Goal: Find specific page/section: Find specific page/section

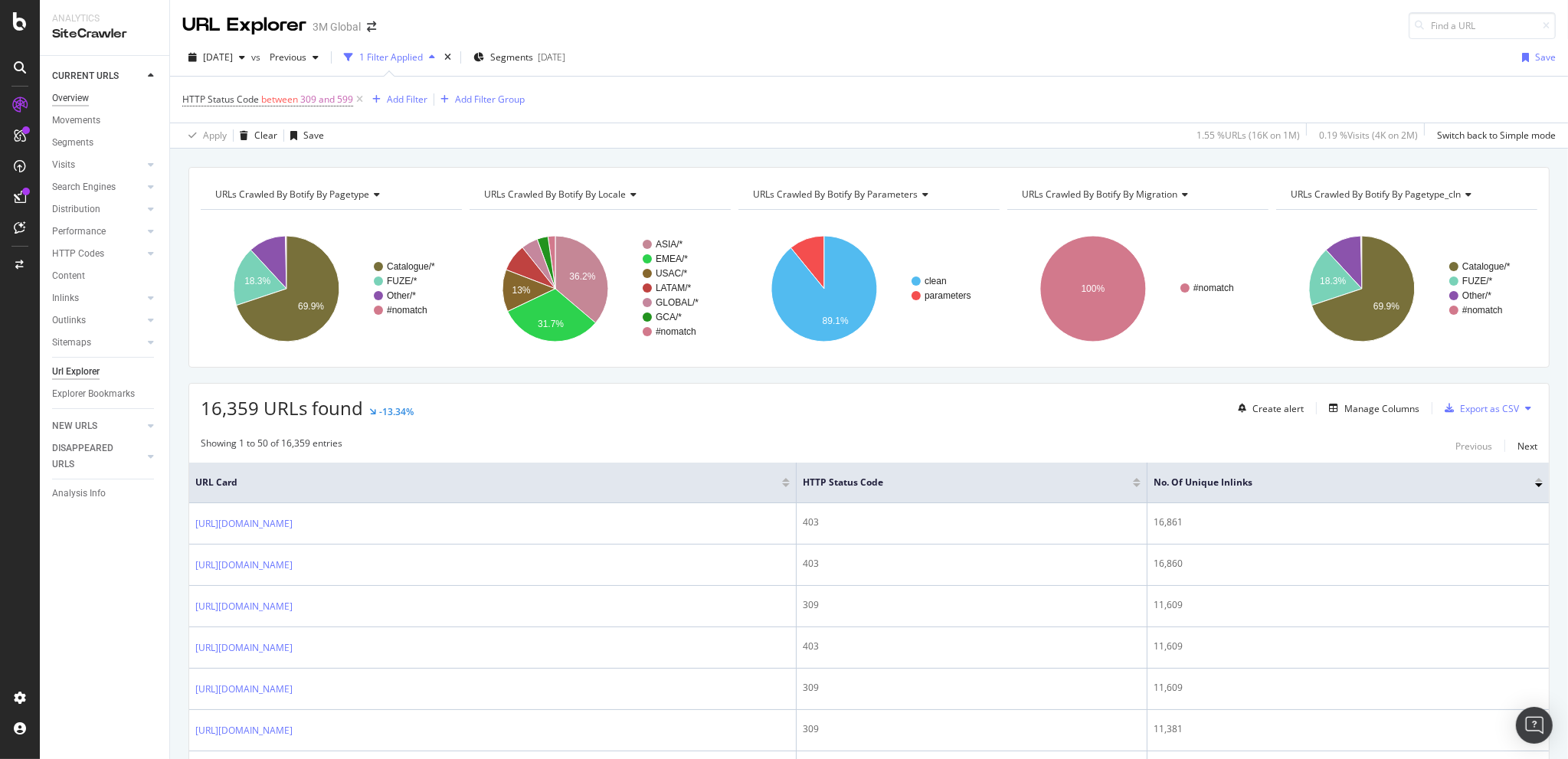
click at [70, 97] on div "Overview" at bounding box center [70, 98] width 37 height 16
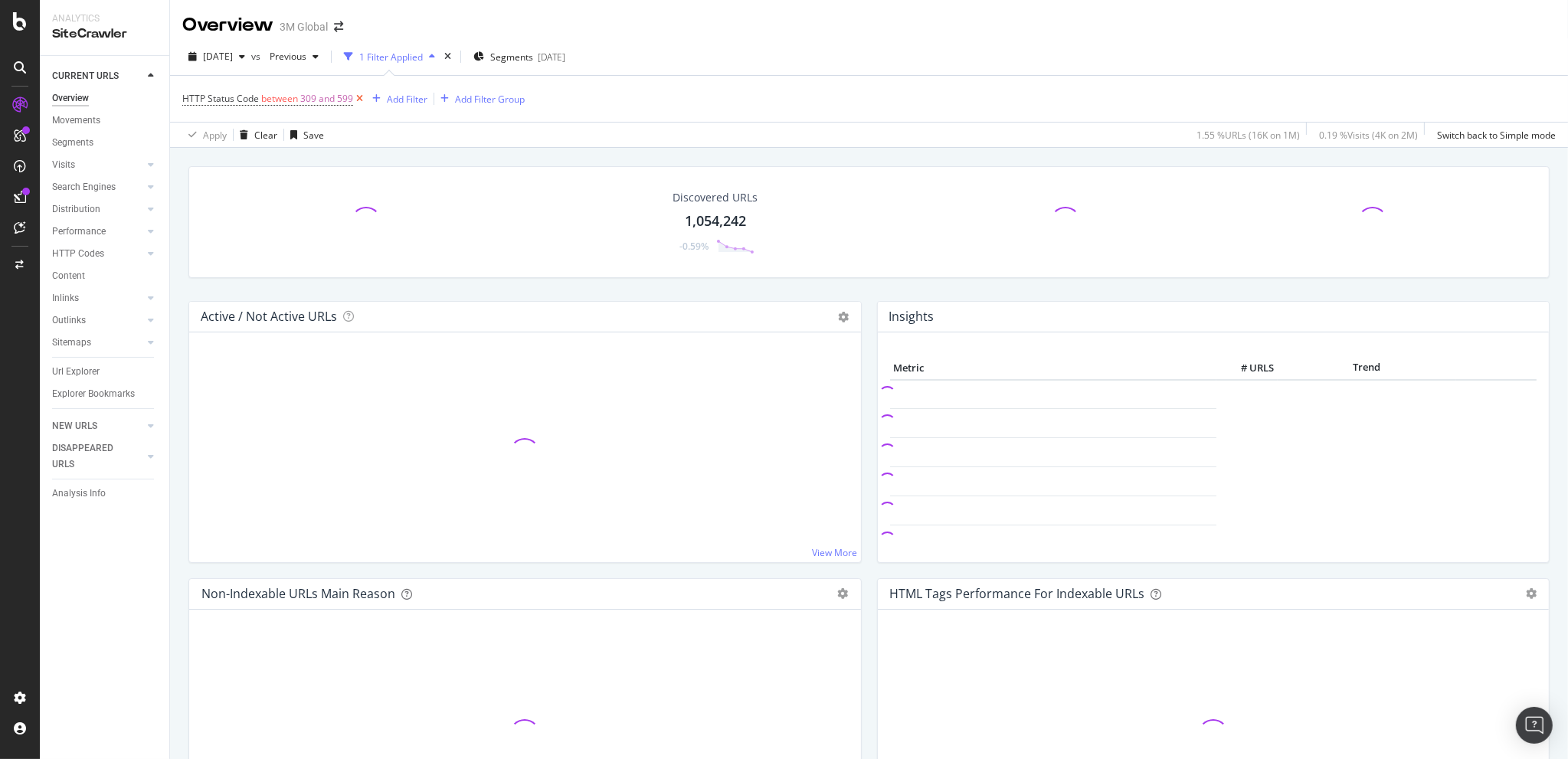
click at [363, 101] on icon at bounding box center [359, 98] width 13 height 15
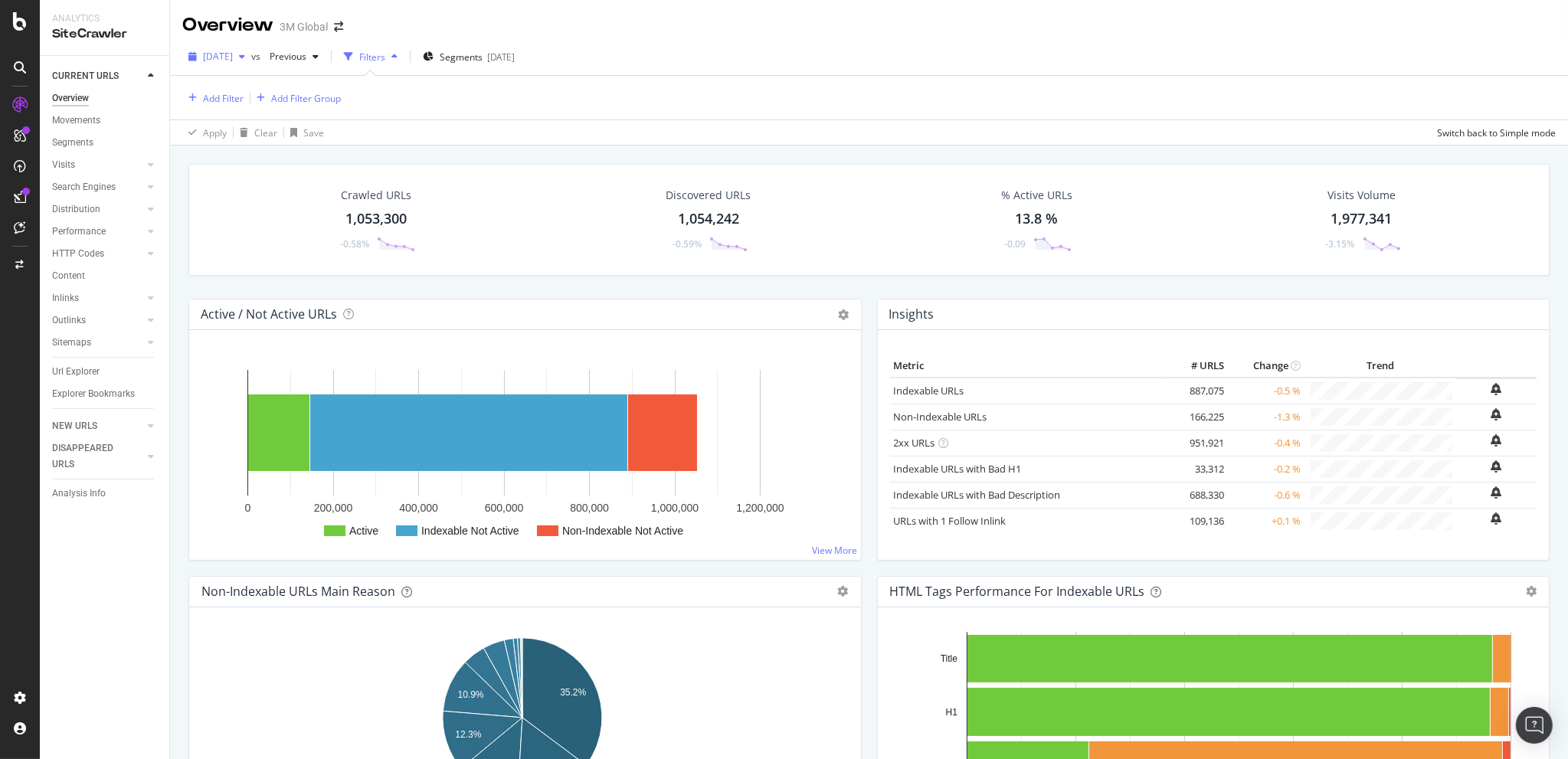
click at [251, 57] on div "button" at bounding box center [242, 57] width 18 height 10
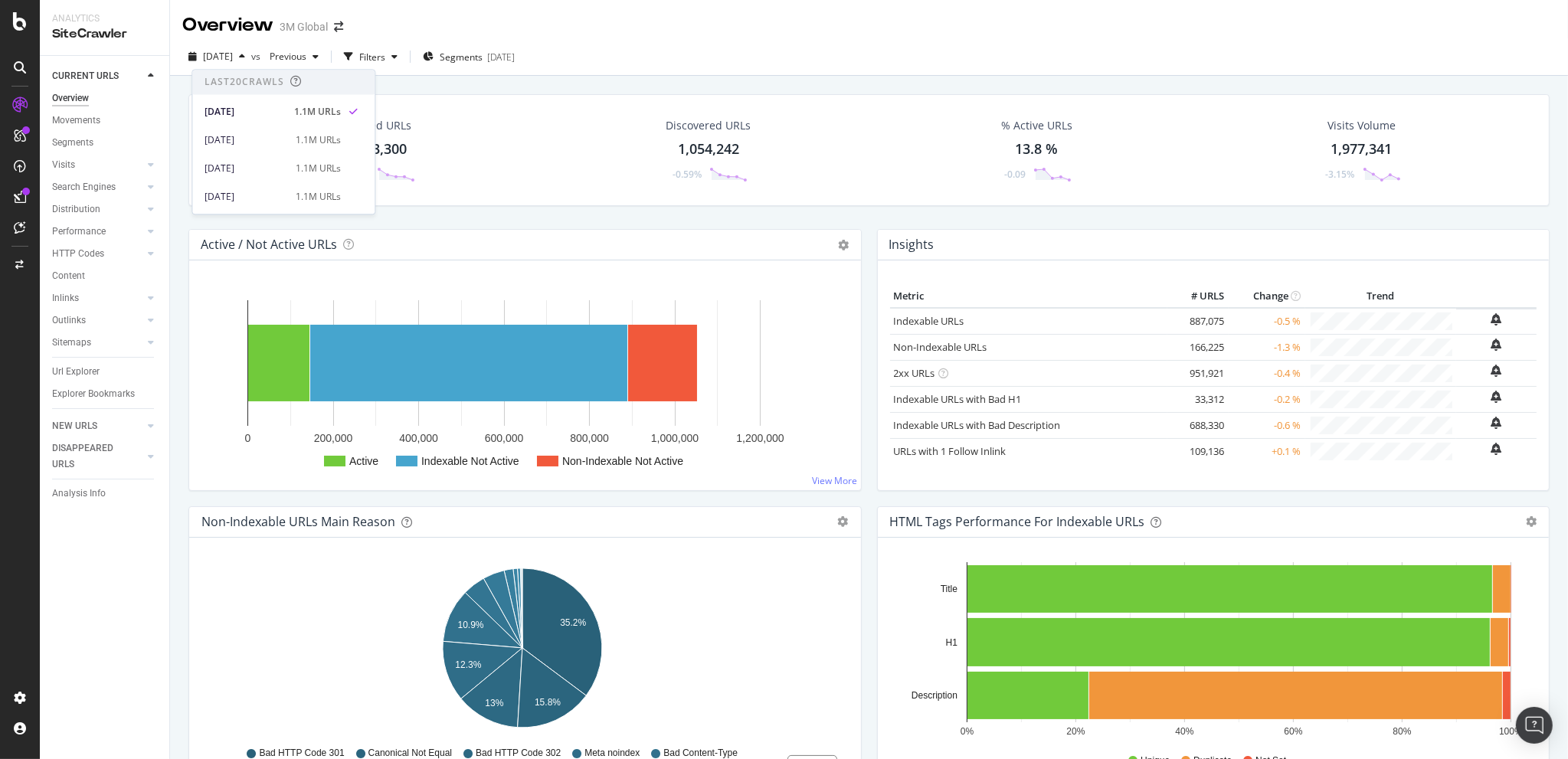
click at [645, 76] on div "Crawled URLs 1,053,300 -0.58% Discovered URLs 1,054,242 -0.59% % Active URLs 13…" at bounding box center [869, 455] width 1398 height 759
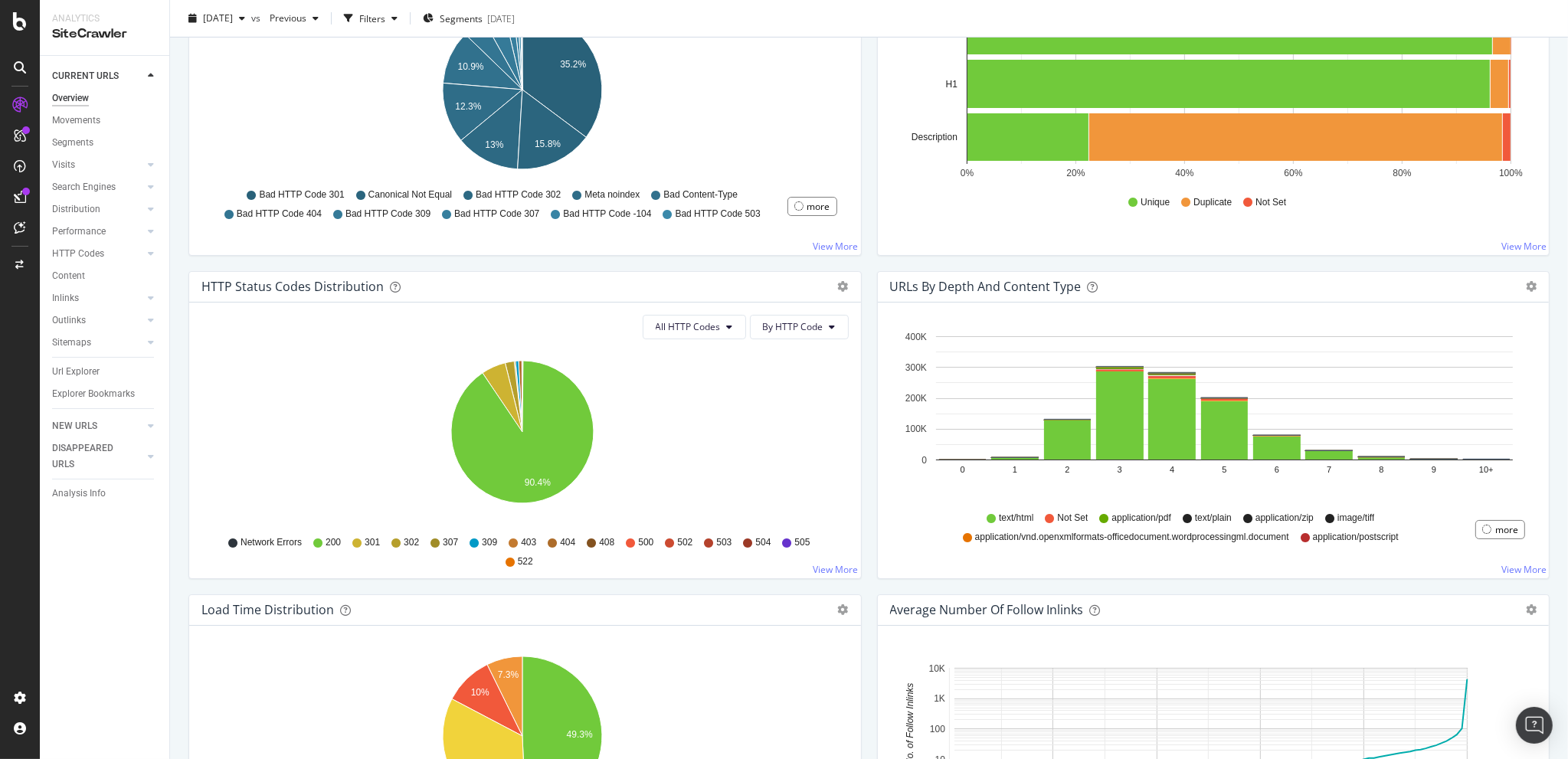
scroll to position [521, 0]
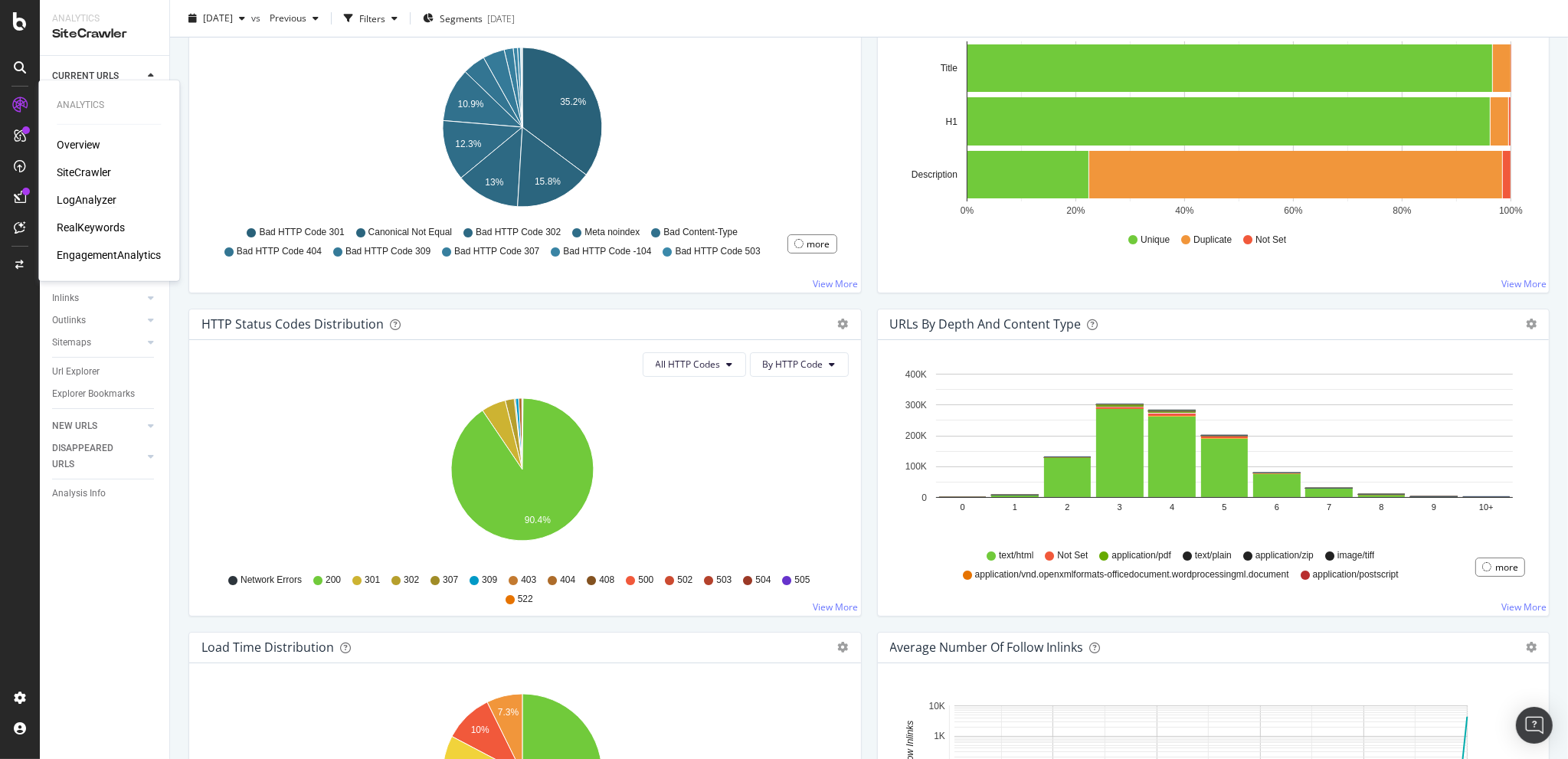
click at [100, 202] on div "LogAnalyzer" at bounding box center [86, 200] width 60 height 15
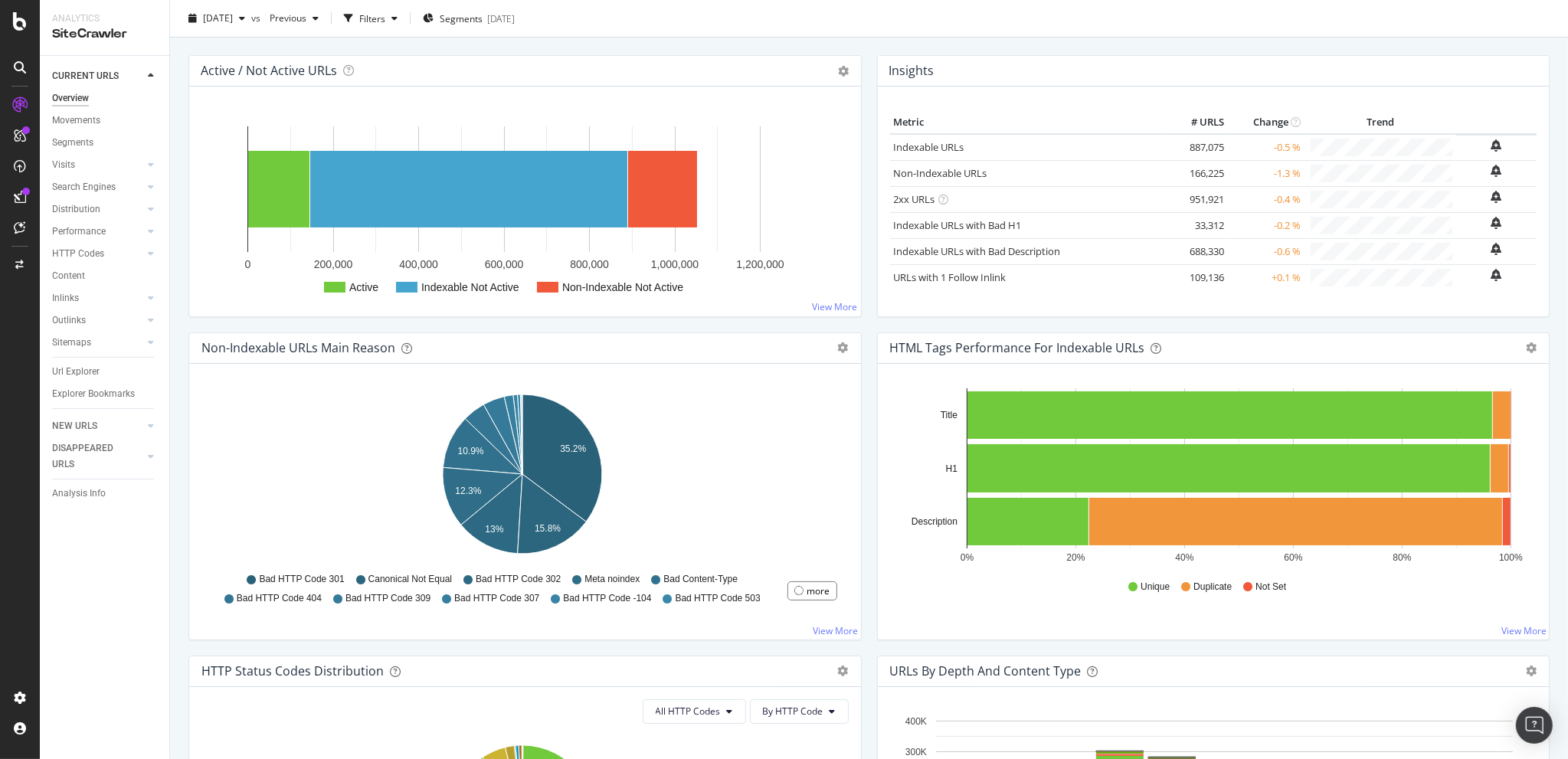
scroll to position [162, 0]
